Goal: Information Seeking & Learning: Find specific fact

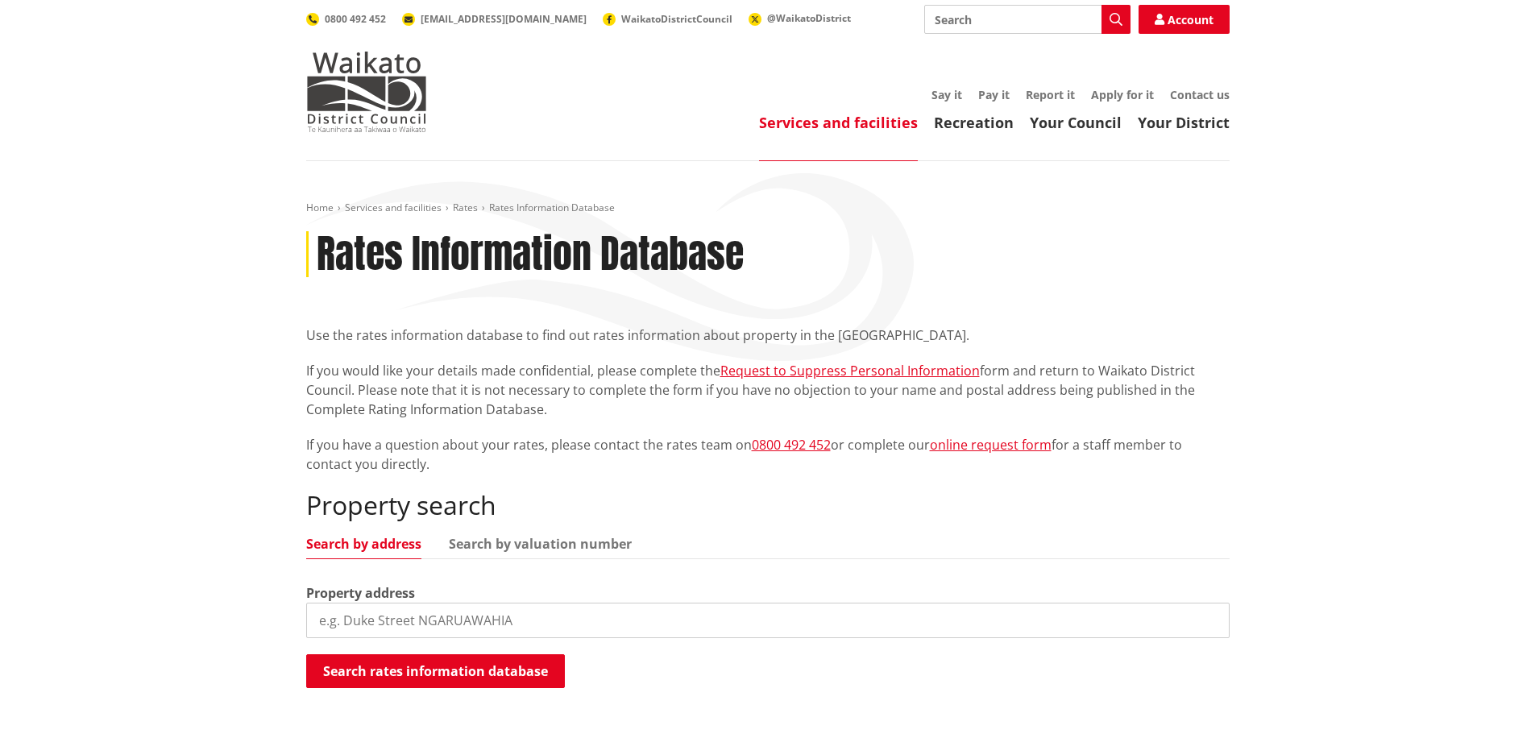
click at [405, 627] on input "search" at bounding box center [767, 620] width 923 height 35
type input "[STREET_ADDRESS]"
click at [428, 671] on button "Search rates information database" at bounding box center [435, 671] width 259 height 34
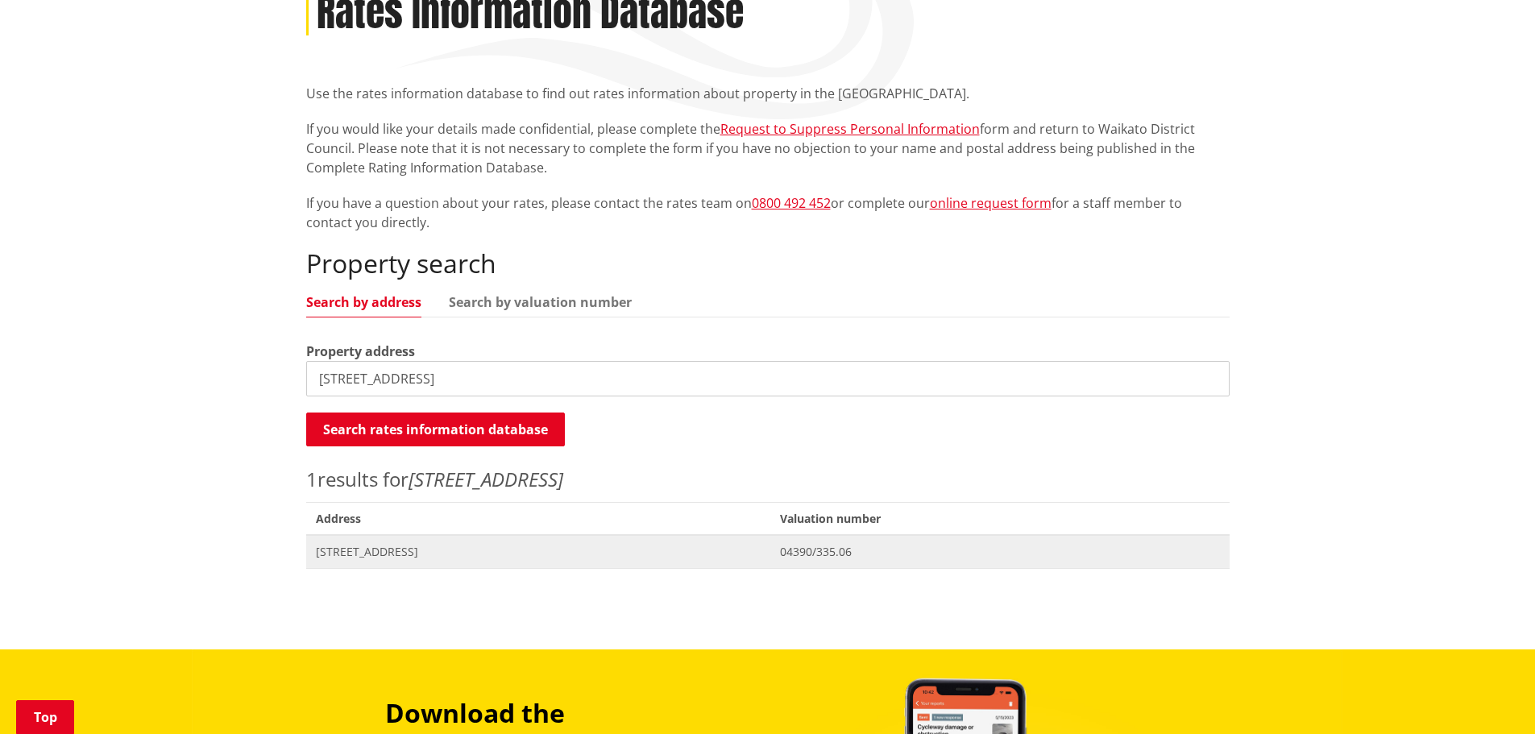
click at [380, 553] on span "[STREET_ADDRESS]" at bounding box center [539, 552] width 446 height 16
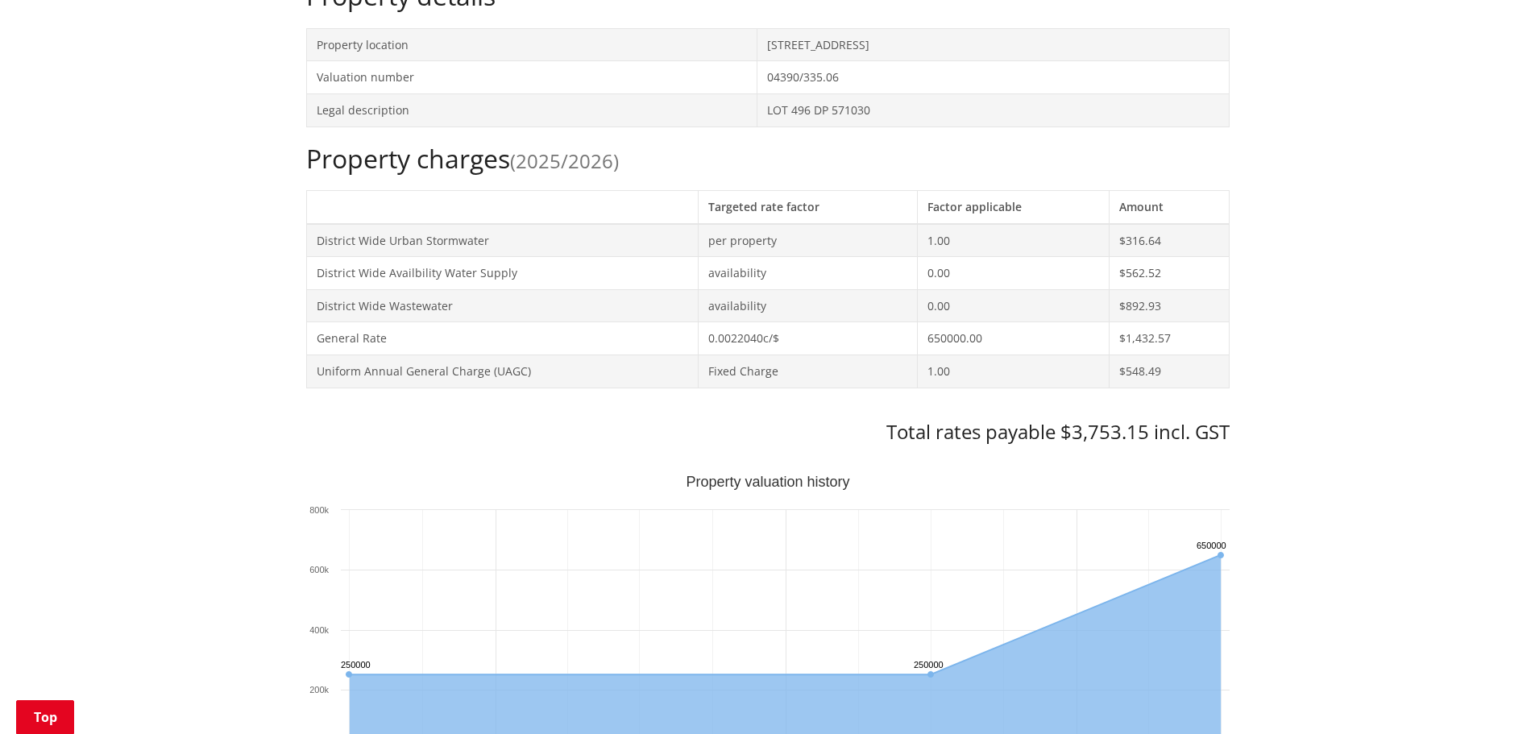
scroll to position [564, 0]
